Goal: Find specific page/section: Find specific page/section

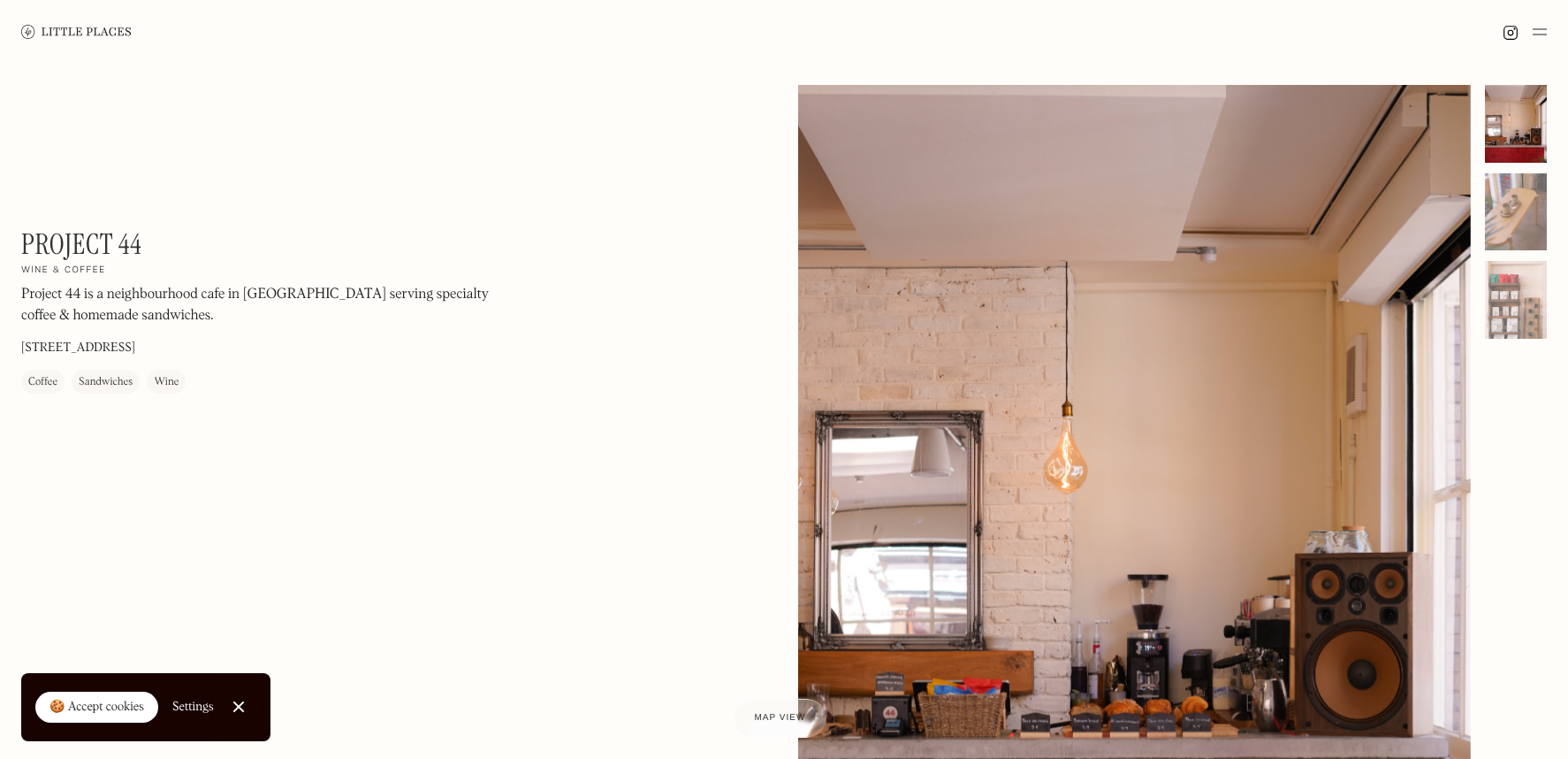
click at [72, 36] on img at bounding box center [76, 31] width 111 height 13
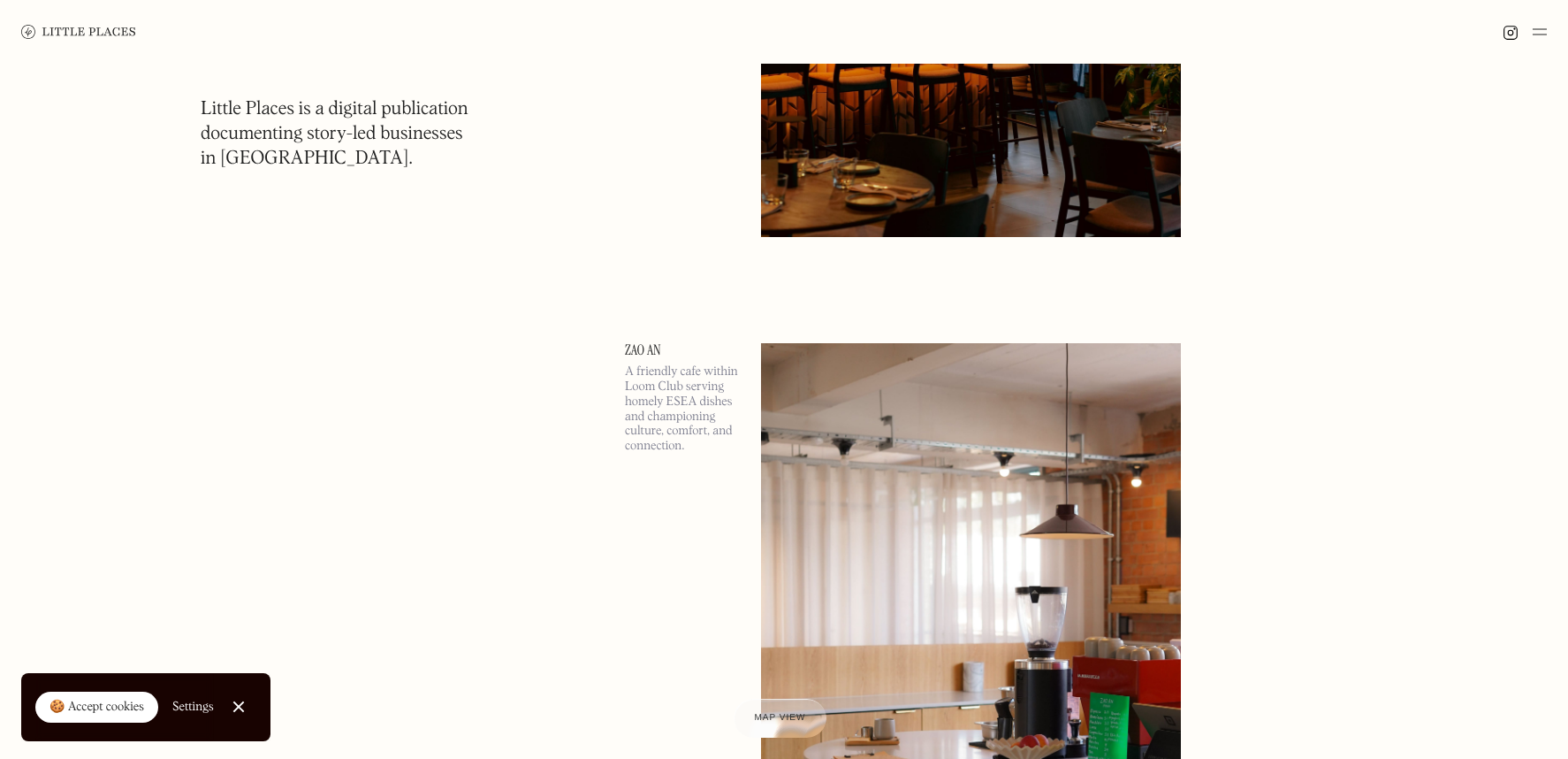
scroll to position [1985, 0]
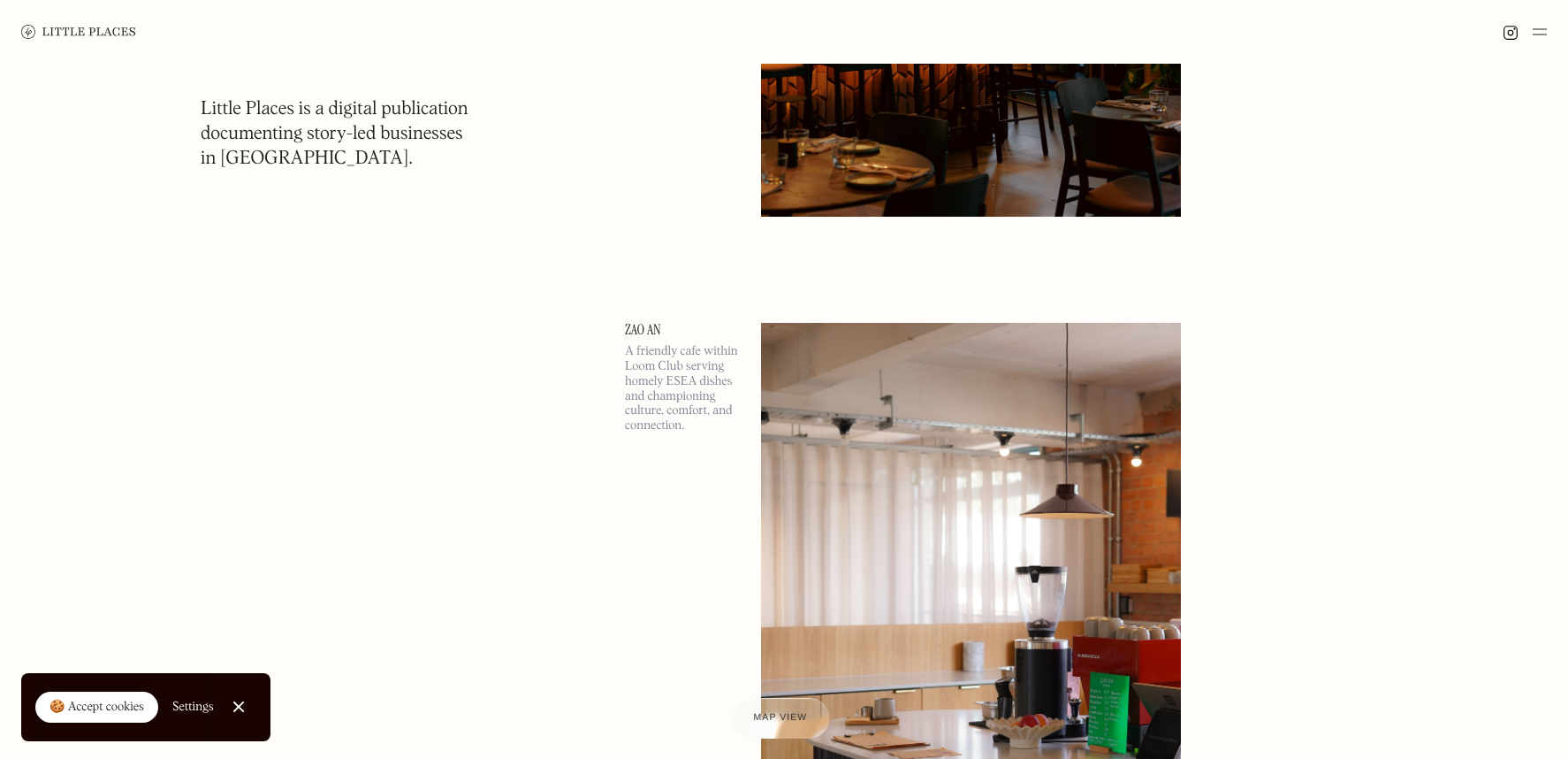
click at [775, 718] on span "Map view" at bounding box center [780, 718] width 54 height 11
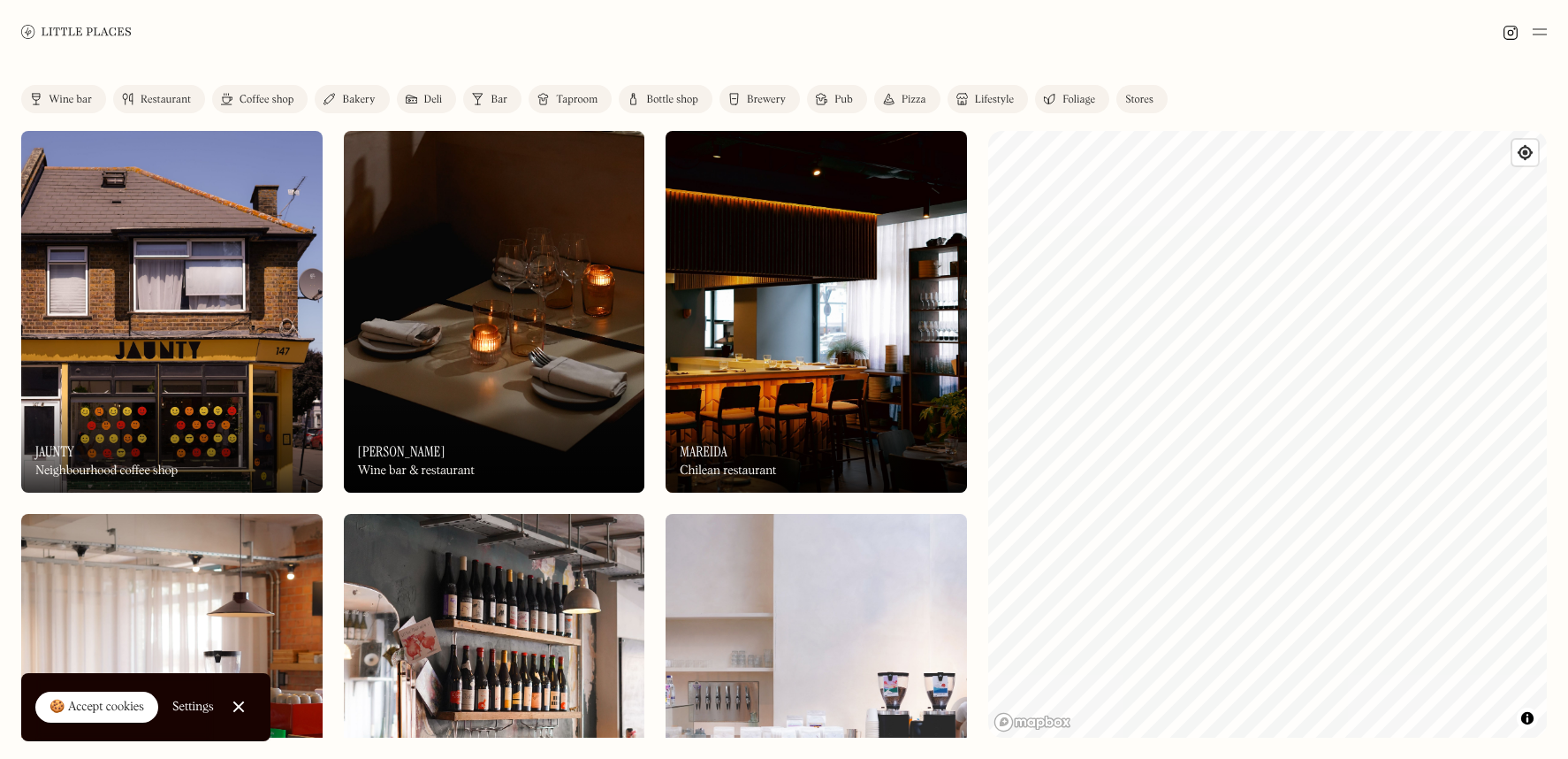
click at [849, 97] on div "Pub" at bounding box center [844, 100] width 19 height 11
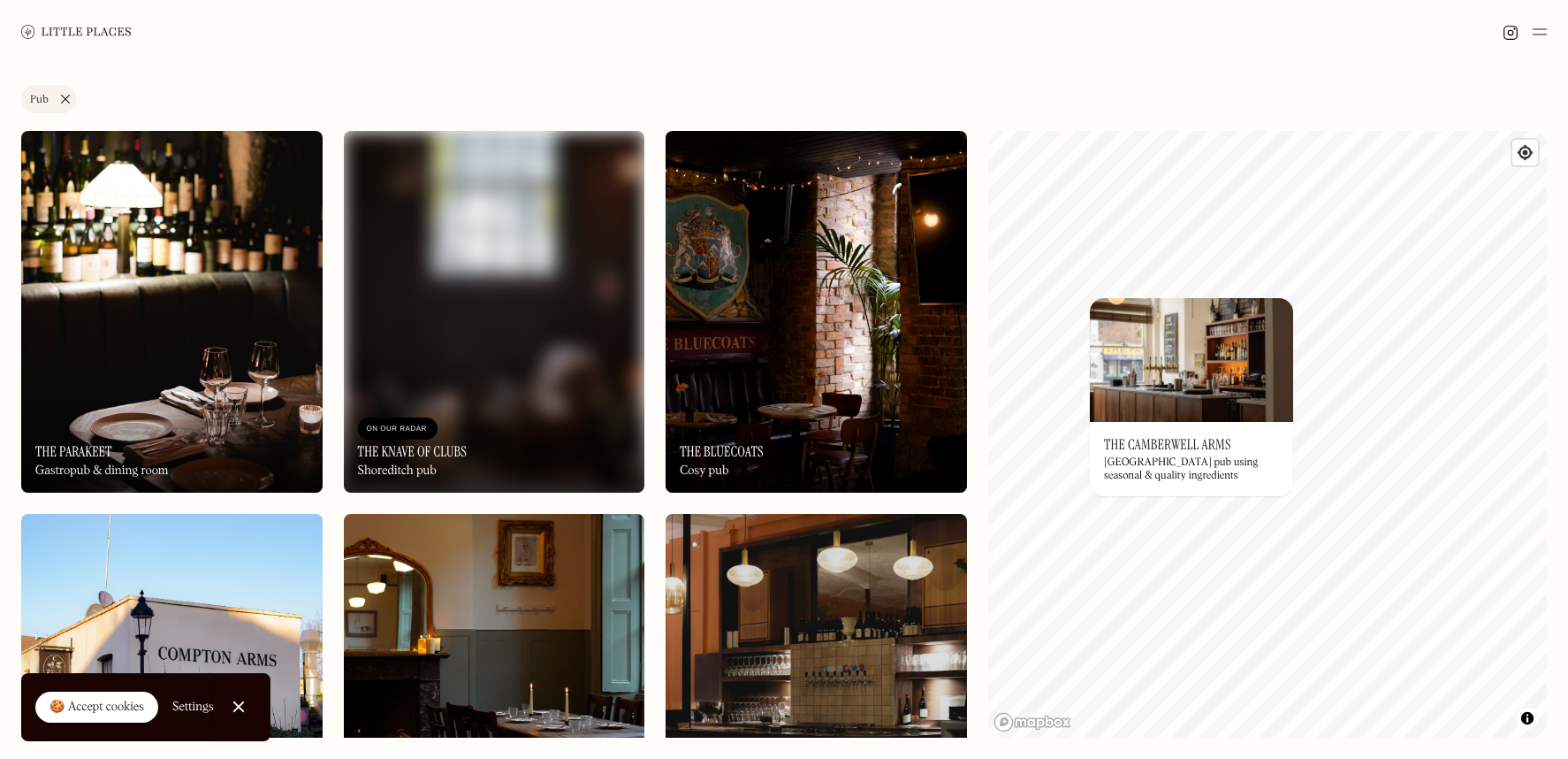
click at [66, 94] on link "Pub" at bounding box center [49, 99] width 56 height 28
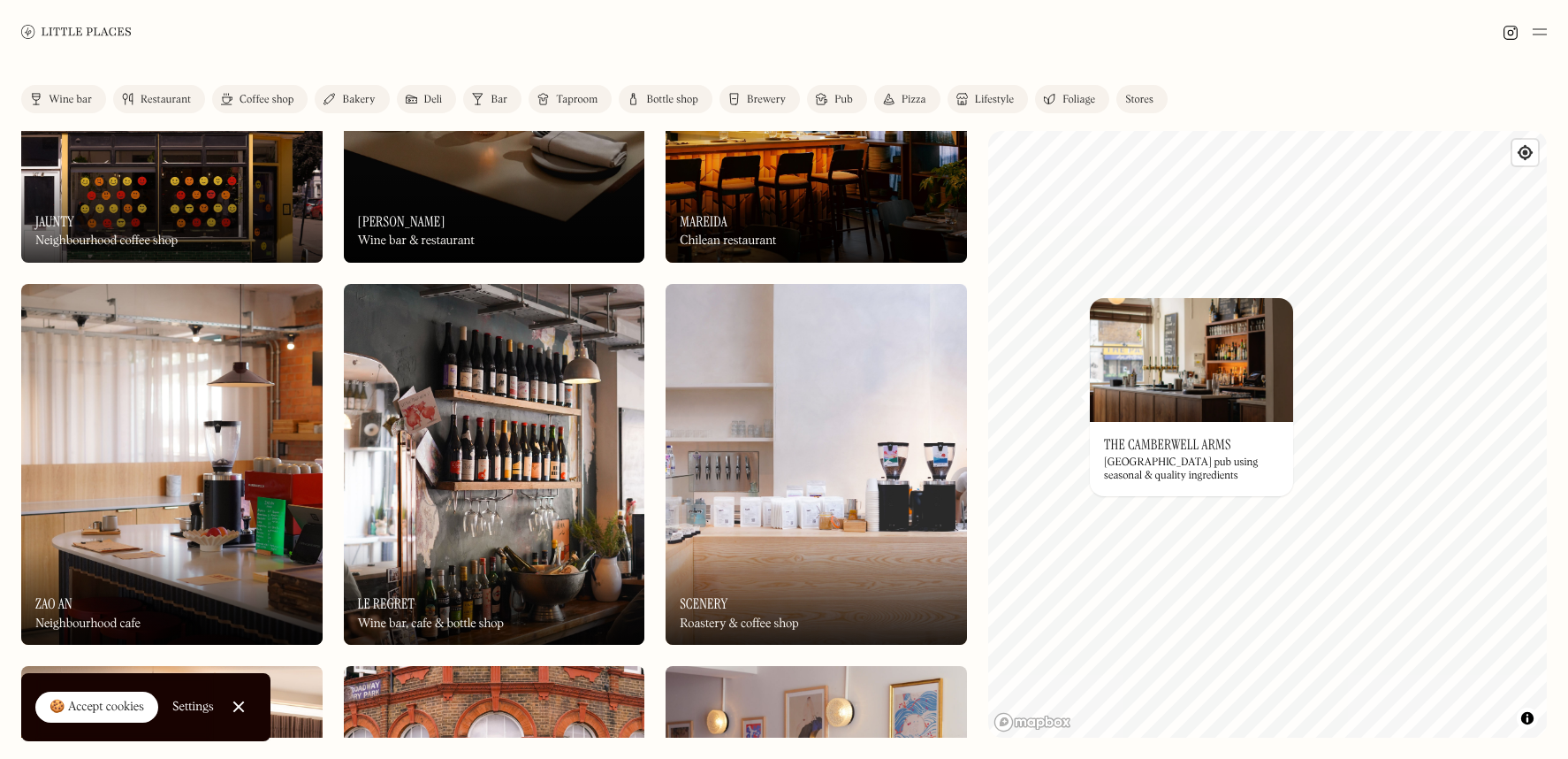
scroll to position [236, 0]
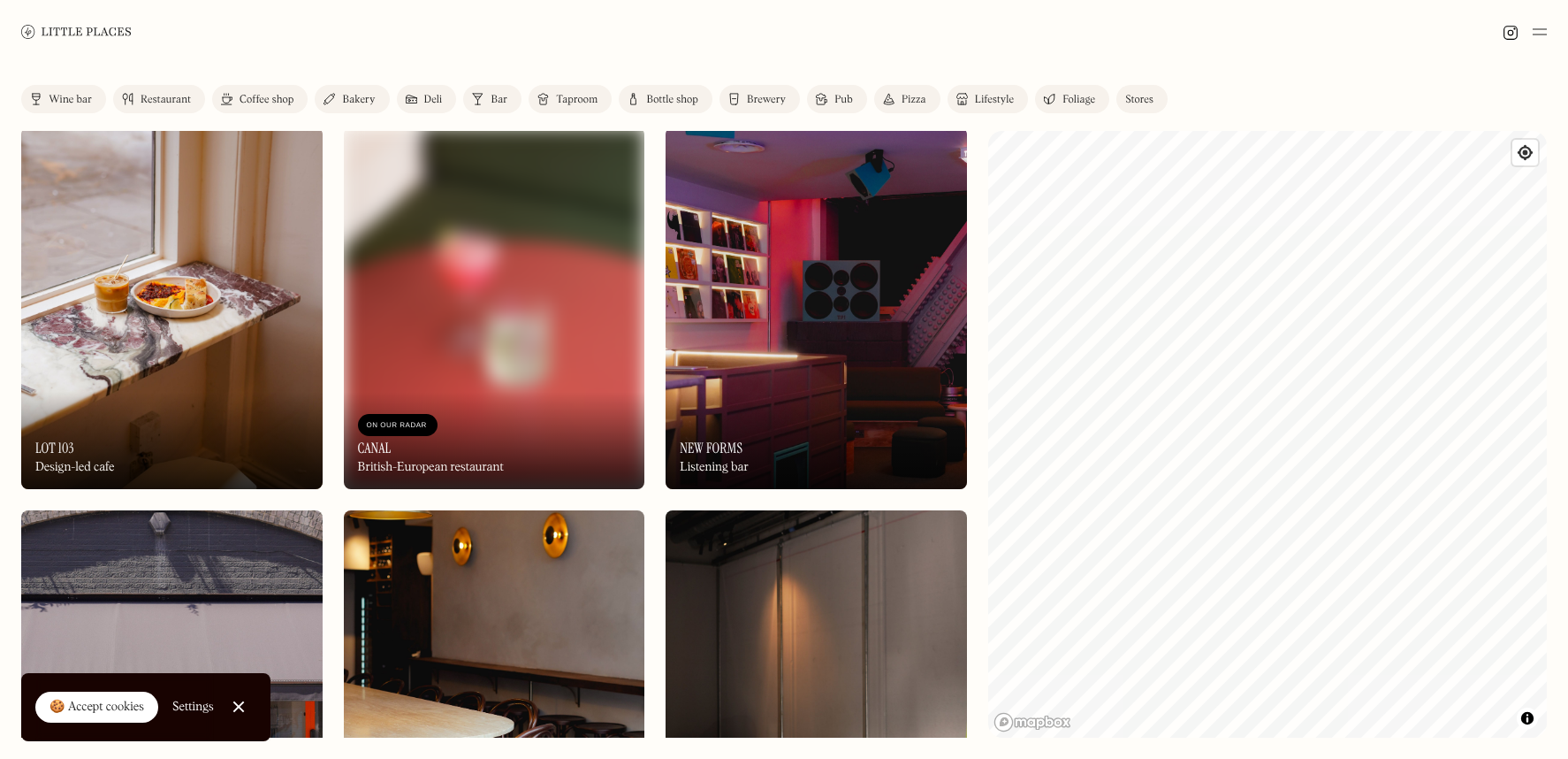
scroll to position [1534, 0]
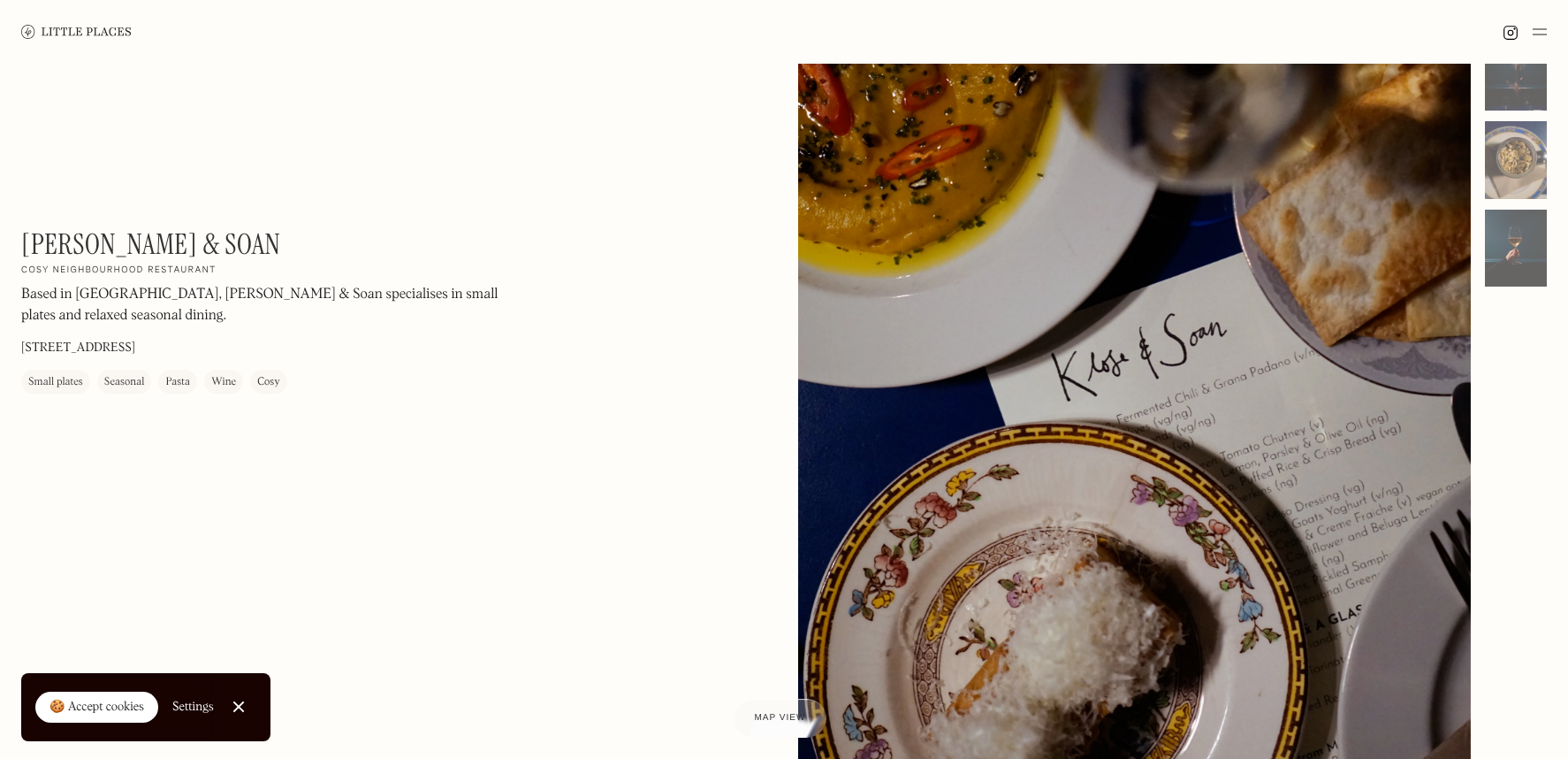
scroll to position [142, 0]
